Goal: Transaction & Acquisition: Book appointment/travel/reservation

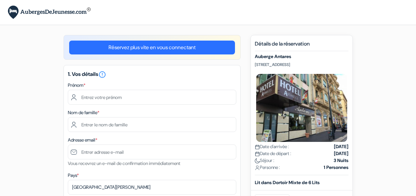
select select "256"
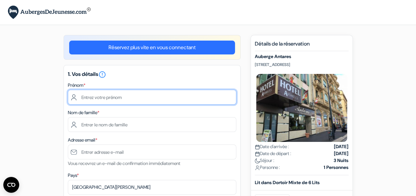
click at [108, 98] on input "text" at bounding box center [152, 97] width 168 height 15
type input "Firdaus"
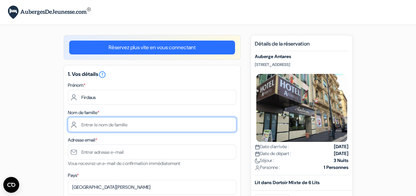
type input "Maladé"
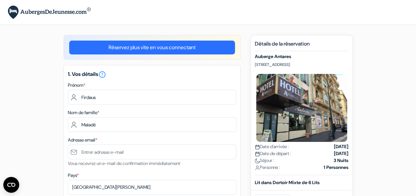
type input "[EMAIL_ADDRESS][DOMAIN_NAME]"
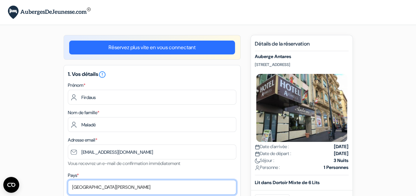
select select "67"
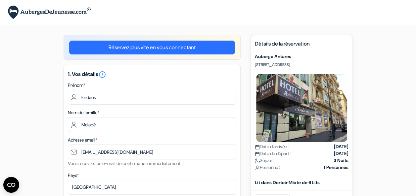
type input "0745345834"
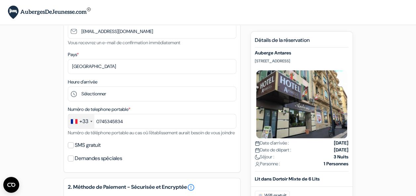
scroll to position [121, 0]
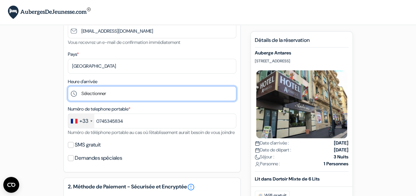
click at [99, 94] on select "Sélectionner 1:00 2:00 3:00 4:00 5:00 6:00 7:00 8:00 9:00 10:00 11:00 12:00 13:…" at bounding box center [152, 93] width 168 height 15
select select "19"
click at [68, 87] on select "Sélectionner 1:00 2:00 3:00 4:00 5:00 6:00 7:00 8:00 9:00 10:00 11:00 12:00 13:…" at bounding box center [152, 93] width 168 height 15
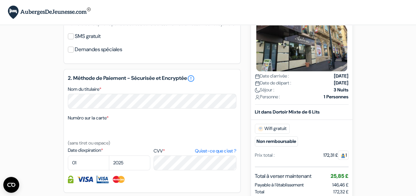
scroll to position [231, 0]
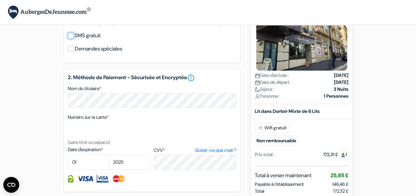
click at [70, 39] on input "SMS gratuit" at bounding box center [71, 36] width 6 height 6
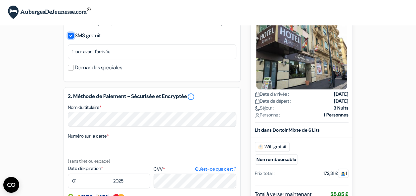
click at [71, 39] on input "SMS gratuit" at bounding box center [71, 36] width 6 height 6
checkbox input "false"
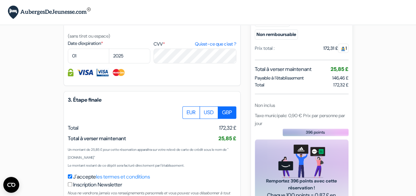
scroll to position [338, 0]
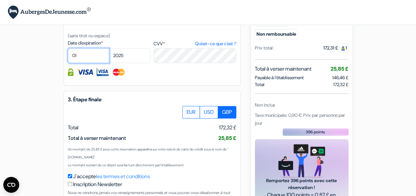
click at [93, 63] on select "01 02 03 04 05 06 07 08 09 10 11 12" at bounding box center [88, 55] width 41 height 15
select select "12"
click at [68, 58] on select "01 02 03 04 05 06 07 08 09 10 11 12" at bounding box center [88, 55] width 41 height 15
click at [130, 61] on select "2025 2026 2027 2028 2029 2030 2031 2032 2033 2034 2035 2036 2037 2038 2039 2040…" at bounding box center [129, 55] width 41 height 15
select select "2026"
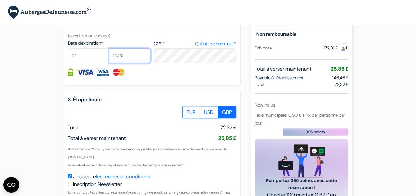
click at [109, 58] on select "2025 2026 2027 2028 2029 2030 2031 2032 2033 2034 2035 2036 2037 2038 2039 2040…" at bounding box center [129, 55] width 41 height 15
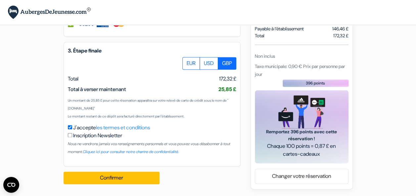
scroll to position [395, 0]
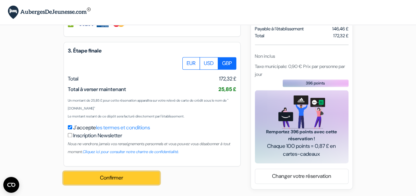
click at [129, 178] on button "Confirmer Loading..." at bounding box center [111, 178] width 96 height 13
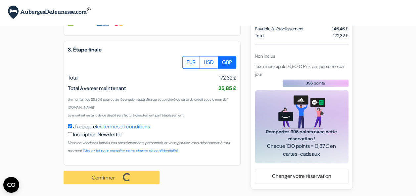
scroll to position [396, 0]
click at [191, 66] on label "EUR" at bounding box center [191, 62] width 18 height 13
click at [187, 60] on input "EUR" at bounding box center [184, 58] width 4 height 4
radio input "true"
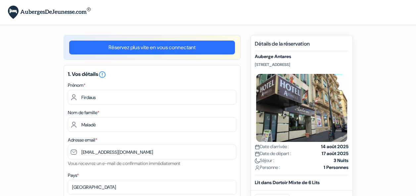
select select "67"
select select "19"
select select "12"
select select "2026"
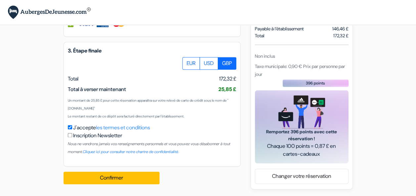
scroll to position [395, 0]
